Goal: Browse casually: Explore the website without a specific task or goal

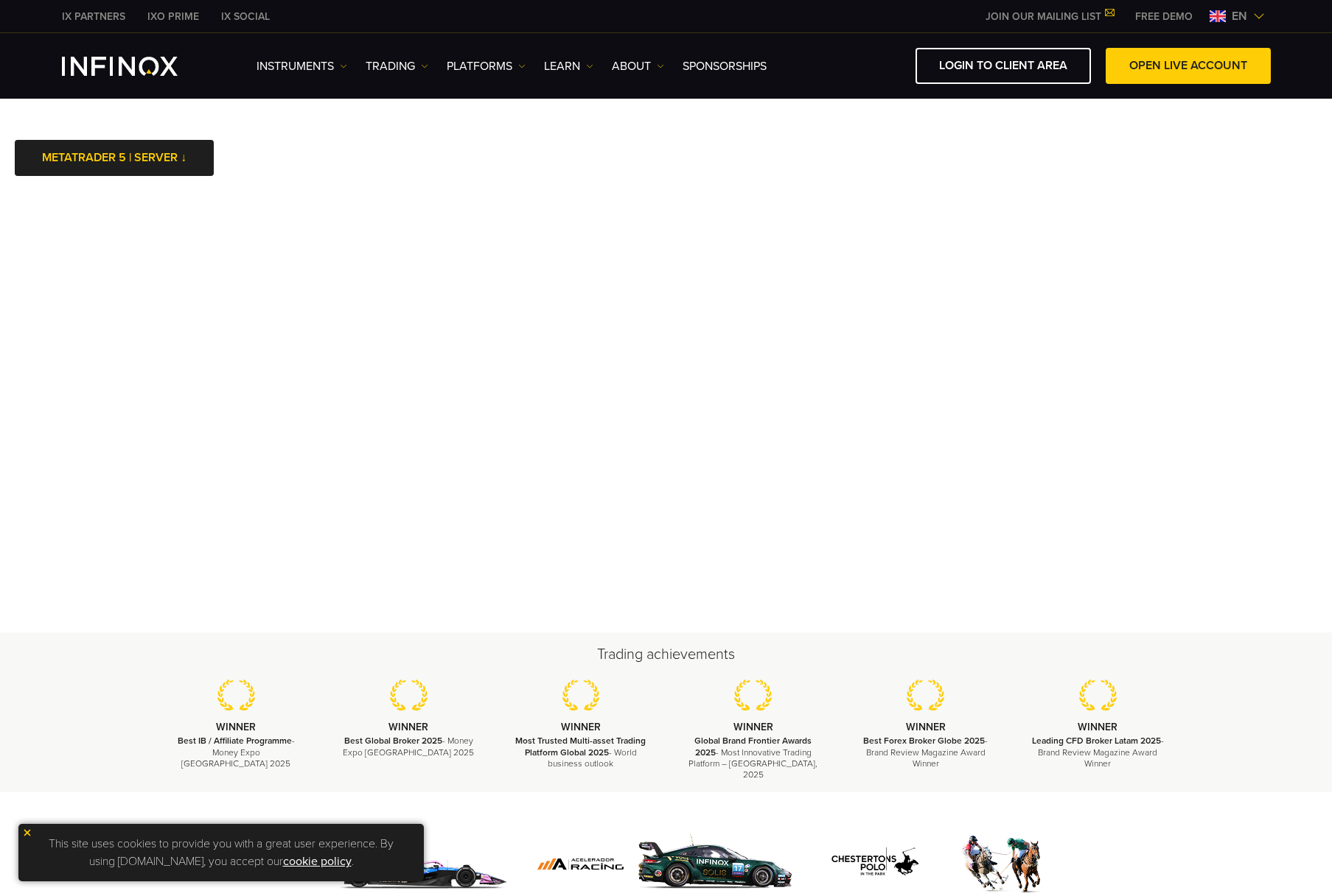
click at [837, 147] on body "IX PARTNERS IXO PRIME IX SOCIAL JOIN OUR MAILING LIST Never Miss a Trading Oppo…" at bounding box center [666, 644] width 1332 height 1295
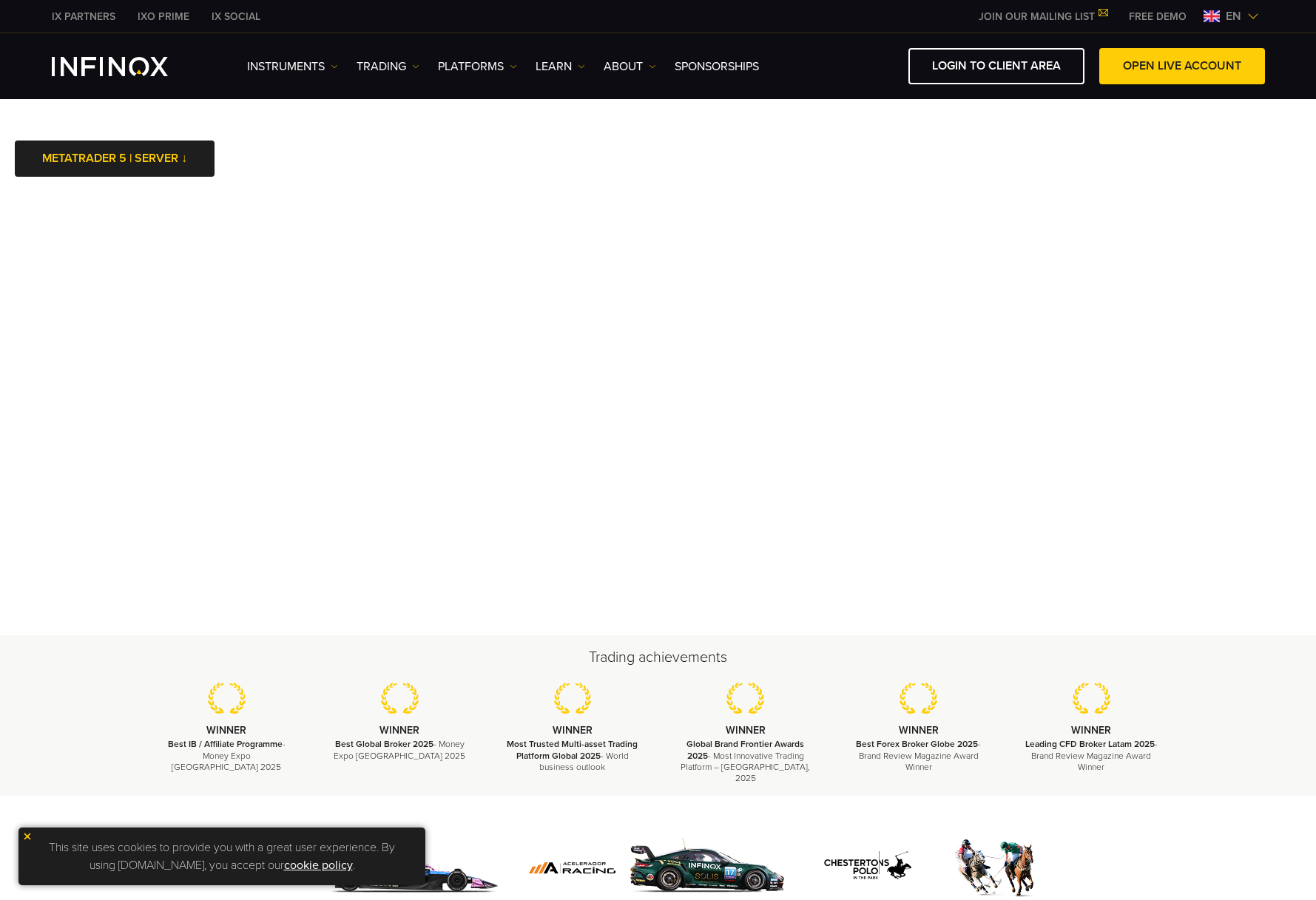
click at [66, 717] on div "Trading achievements WINNER Best IB / Affiliate Programme - Money Expo [GEOGRAP…" at bounding box center [658, 716] width 1316 height 161
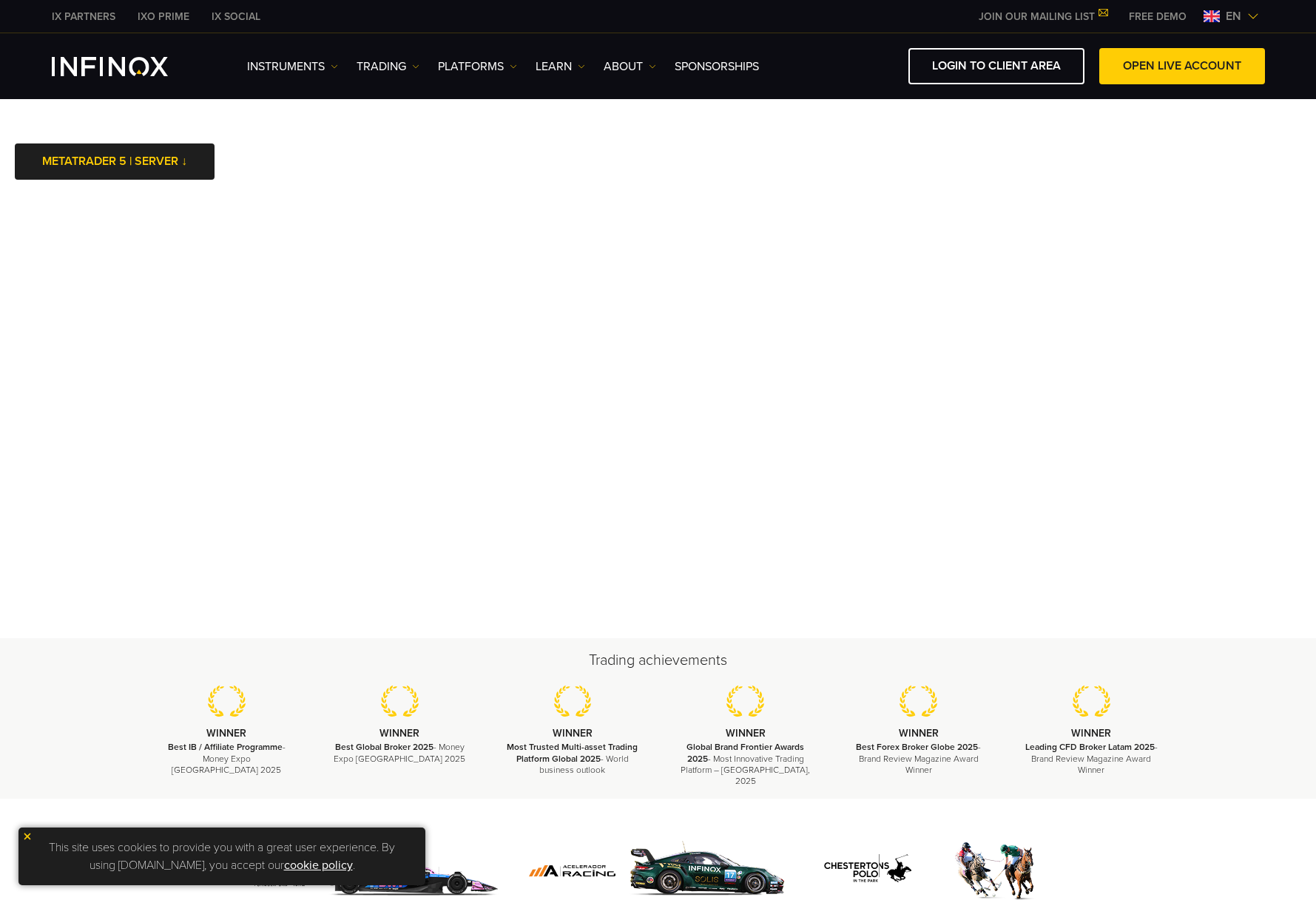
click at [79, 707] on div "Trading achievements WINNER Best IB / Affiliate Programme - Money Expo [GEOGRAP…" at bounding box center [658, 718] width 1316 height 161
click at [27, 834] on img at bounding box center [27, 836] width 10 height 10
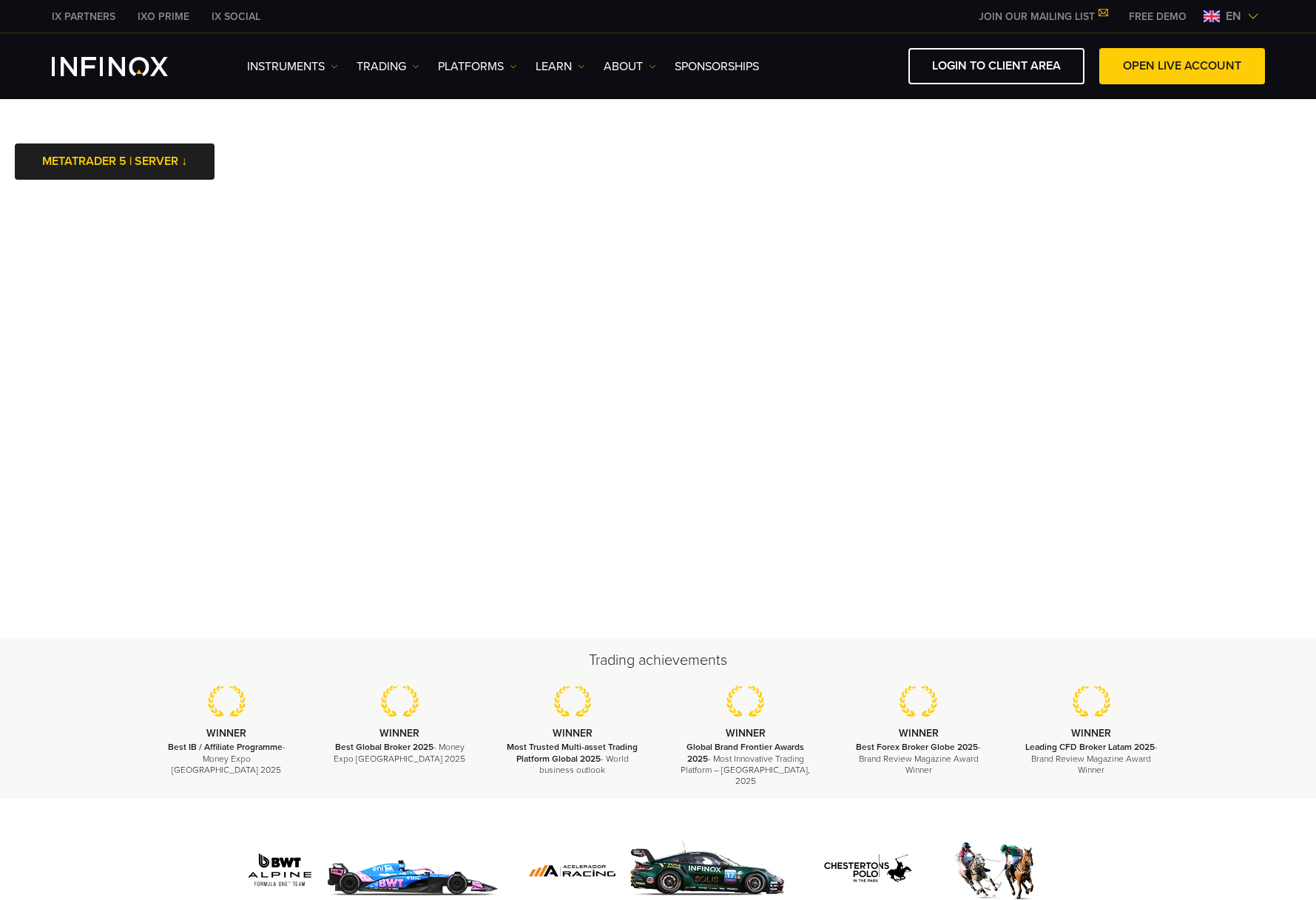
click at [39, 782] on div "Trading achievements WINNER Best IB / Affiliate Programme - Money Expo [GEOGRAP…" at bounding box center [658, 718] width 1316 height 161
click at [1191, 823] on div at bounding box center [658, 853] width 1316 height 107
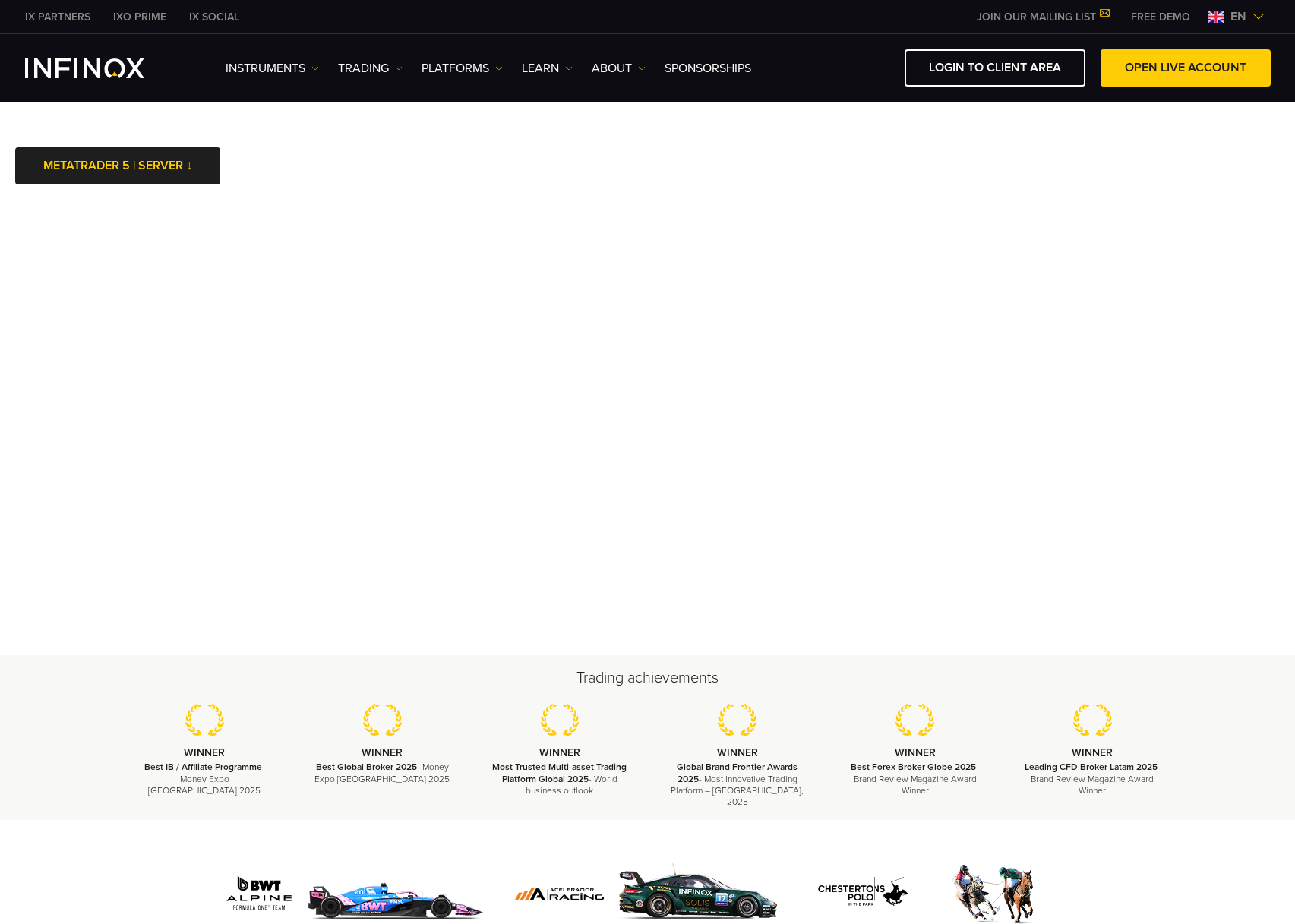
click at [73, 830] on div at bounding box center [647, 876] width 1295 height 110
click at [118, 846] on div at bounding box center [647, 876] width 1295 height 110
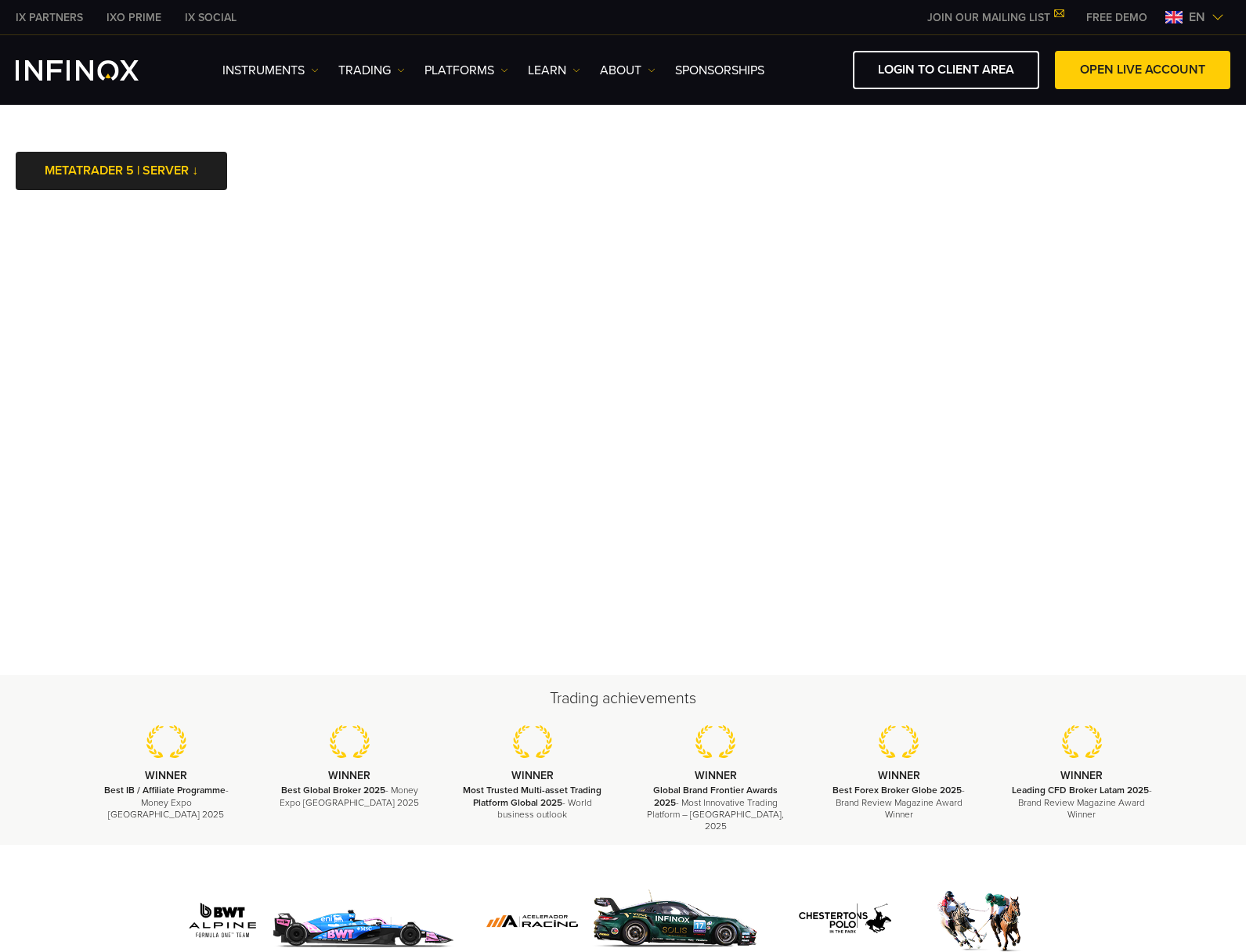
click at [1151, 856] on div at bounding box center [623, 902] width 1246 height 113
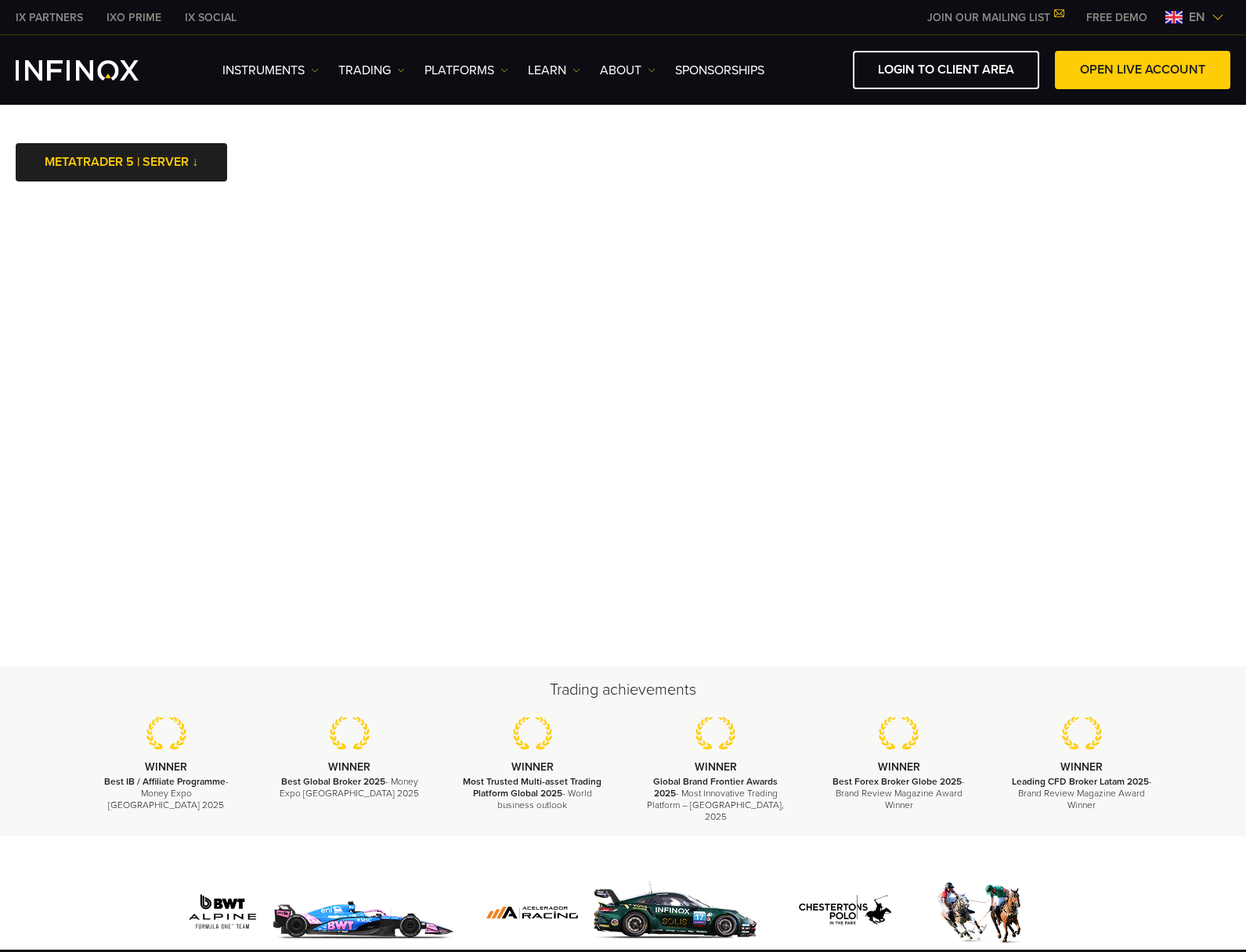
click at [1206, 837] on div at bounding box center [623, 893] width 1246 height 113
click at [1203, 713] on div "Trading achievements WINNER Best IB / Affiliate Programme - Money Expo [GEOGRAP…" at bounding box center [623, 751] width 1246 height 170
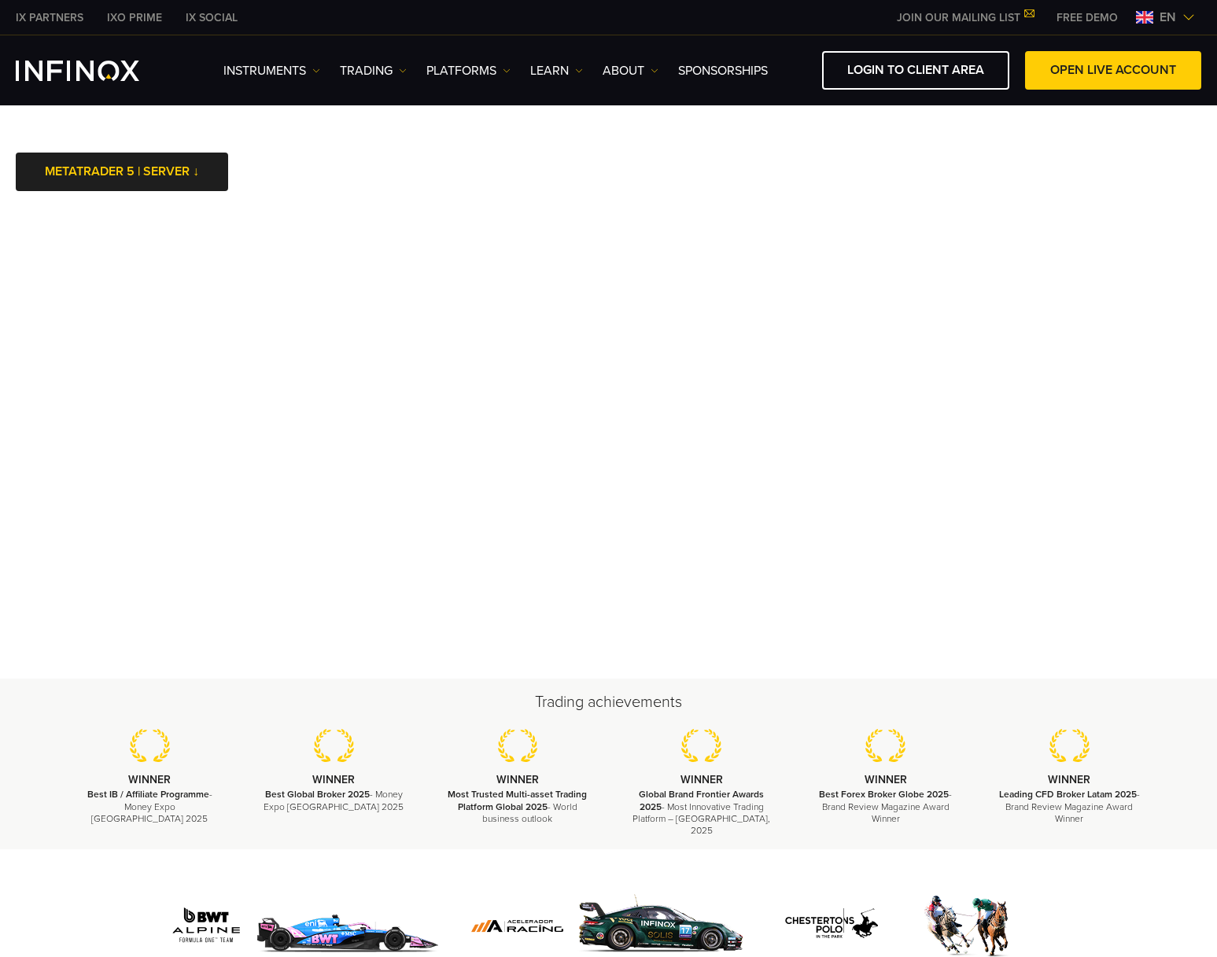
click at [65, 889] on div at bounding box center [608, 926] width 1101 height 75
